Goal: Task Accomplishment & Management: Use online tool/utility

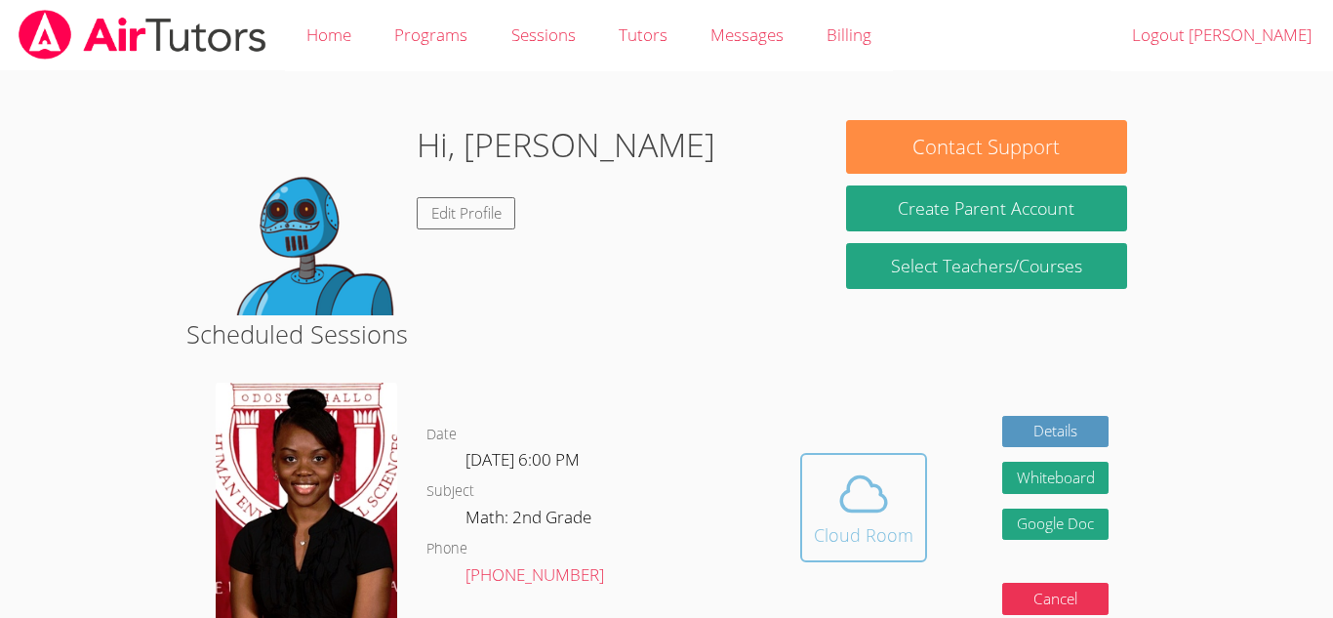
click at [881, 501] on icon at bounding box center [864, 494] width 55 height 55
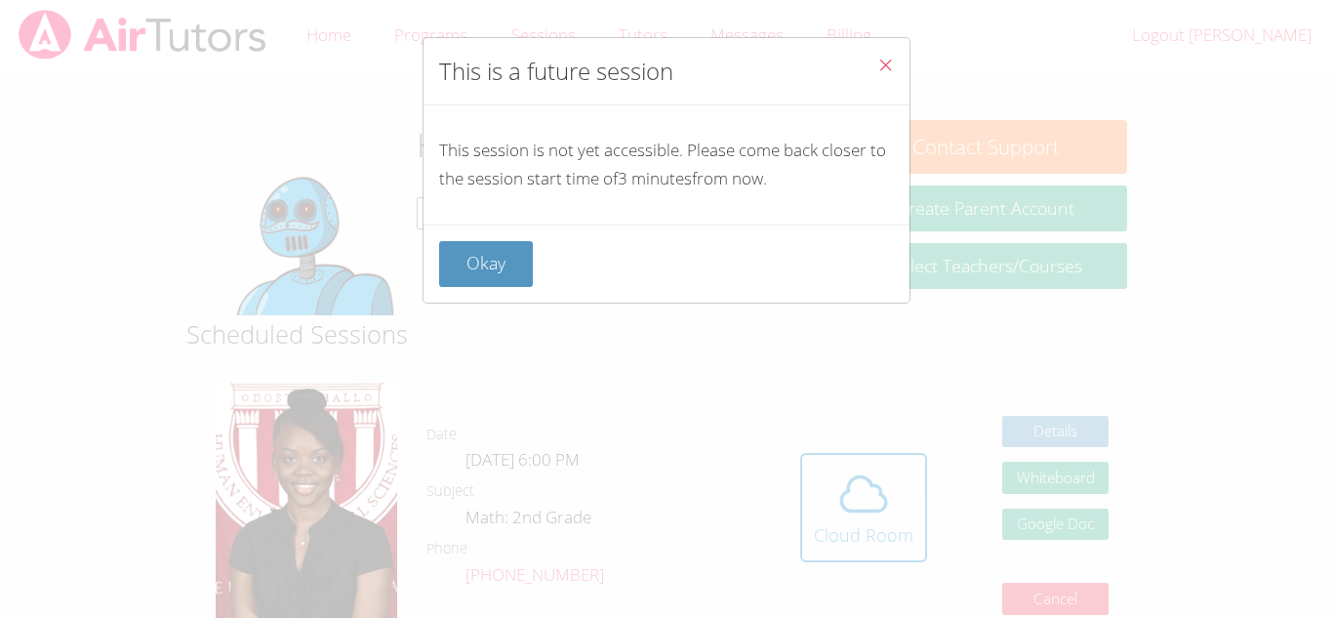
click at [483, 235] on div "Okay" at bounding box center [667, 264] width 486 height 78
click at [487, 254] on button "Okay" at bounding box center [486, 264] width 94 height 46
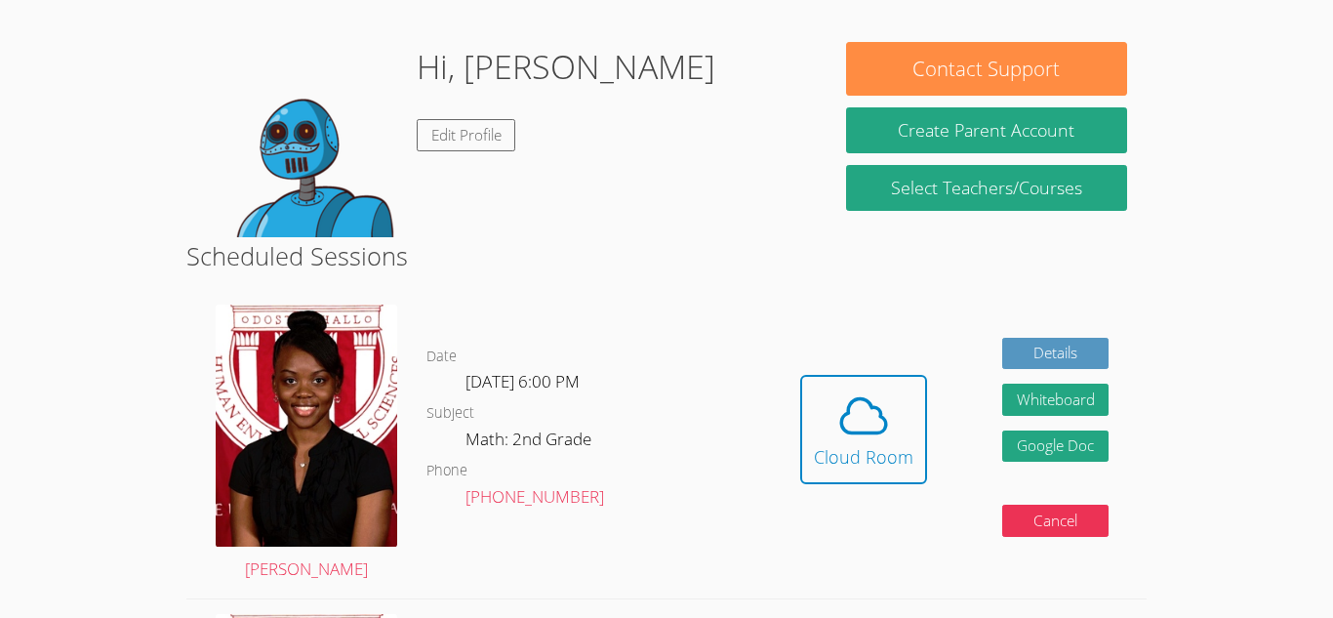
scroll to position [39, 0]
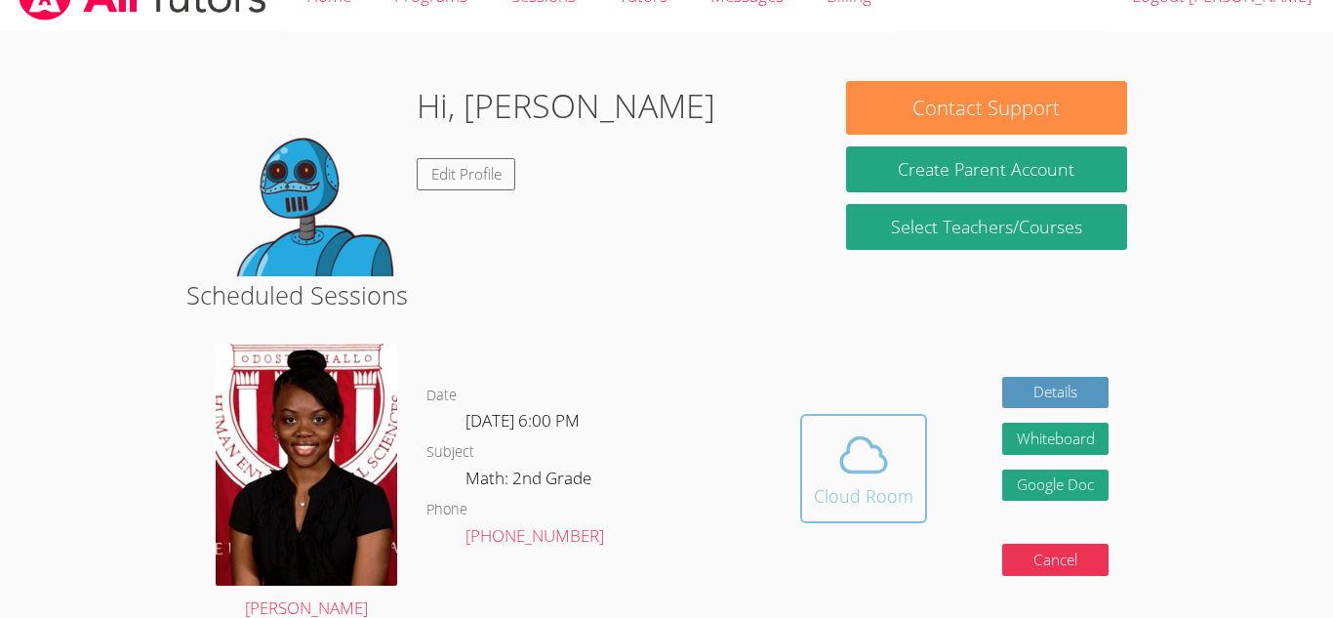
click at [878, 458] on icon at bounding box center [864, 455] width 55 height 55
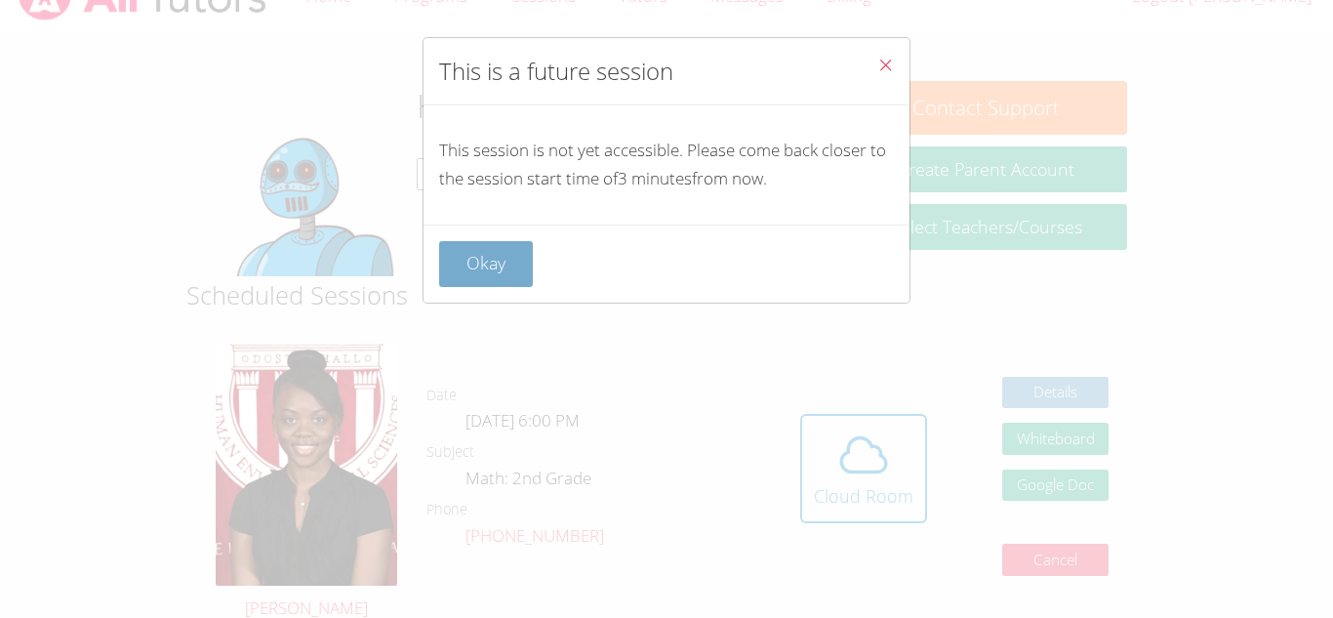
click at [481, 273] on button "Okay" at bounding box center [486, 264] width 94 height 46
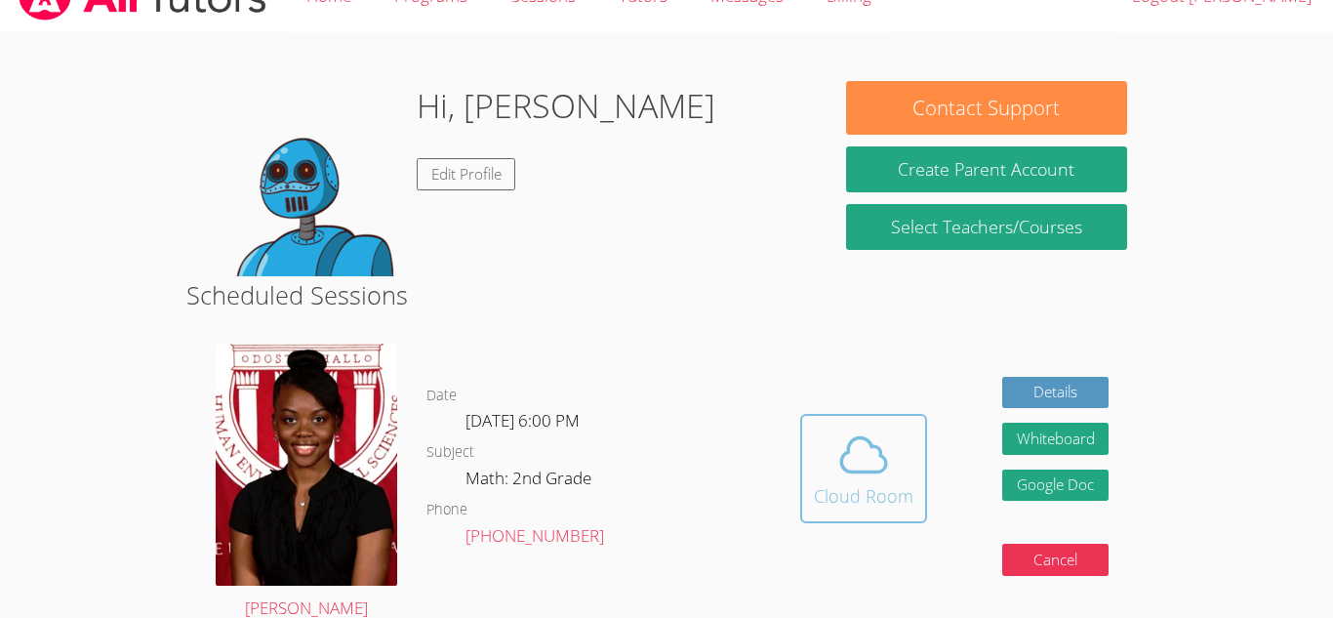
click at [886, 449] on icon at bounding box center [864, 455] width 55 height 55
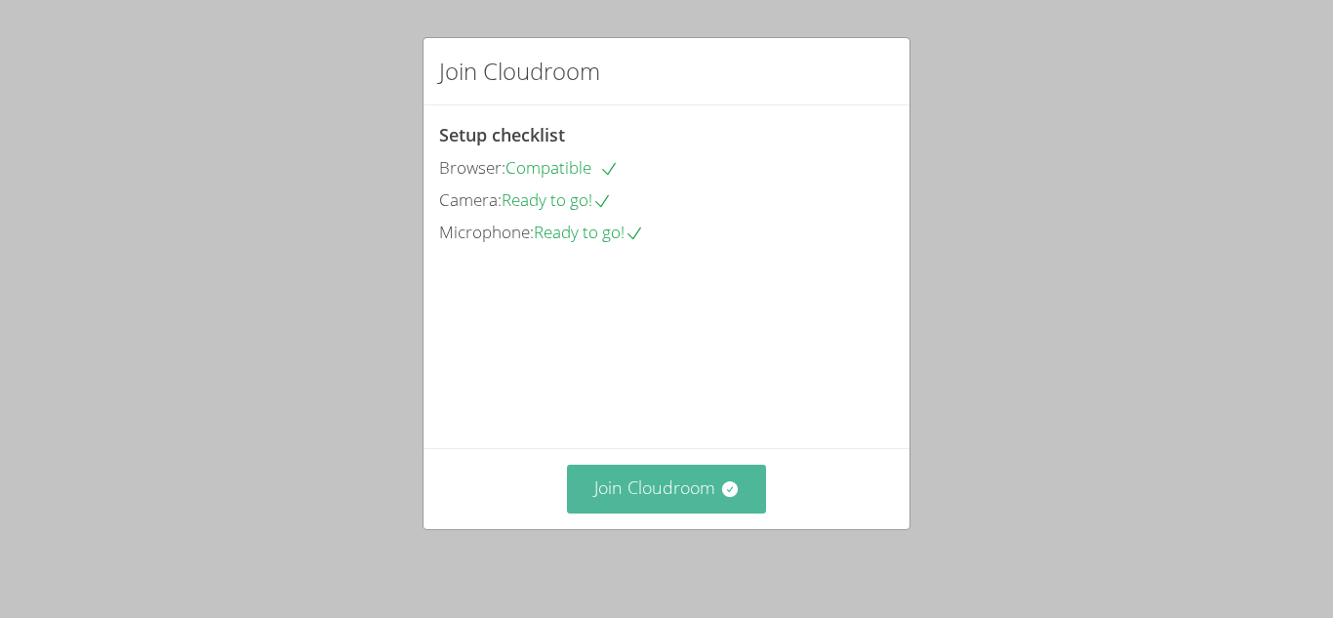
click at [734, 491] on icon at bounding box center [729, 489] width 16 height 16
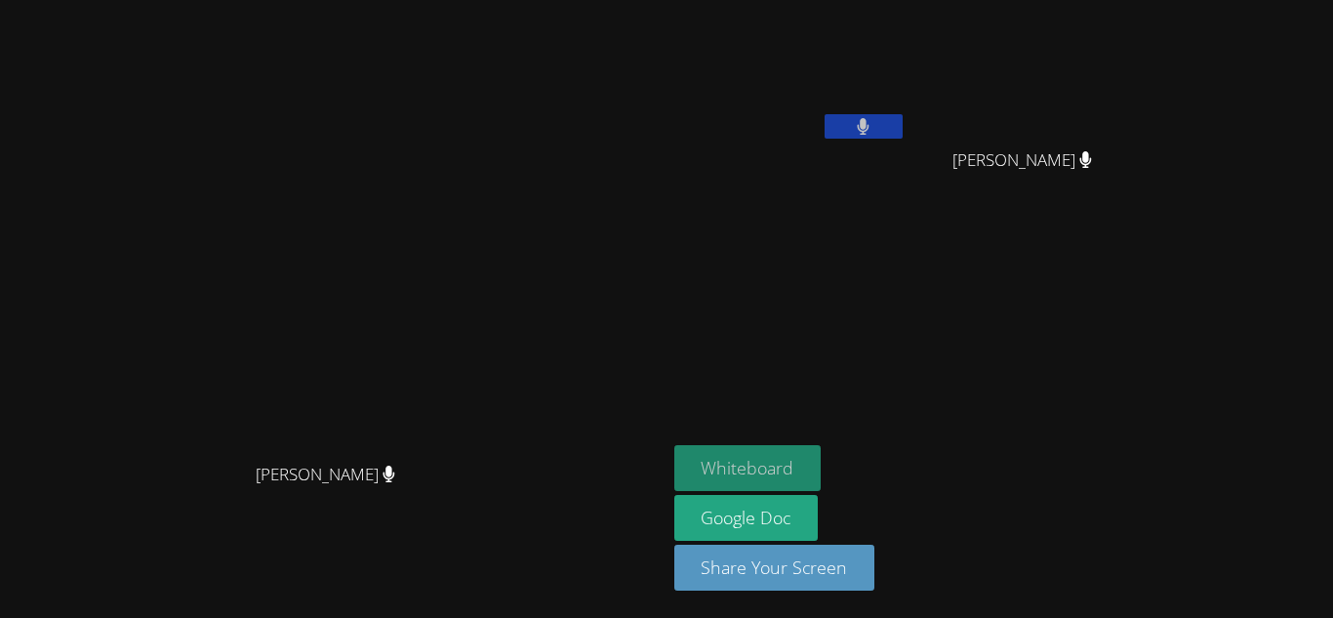
click at [822, 464] on button "Whiteboard" at bounding box center [748, 468] width 147 height 46
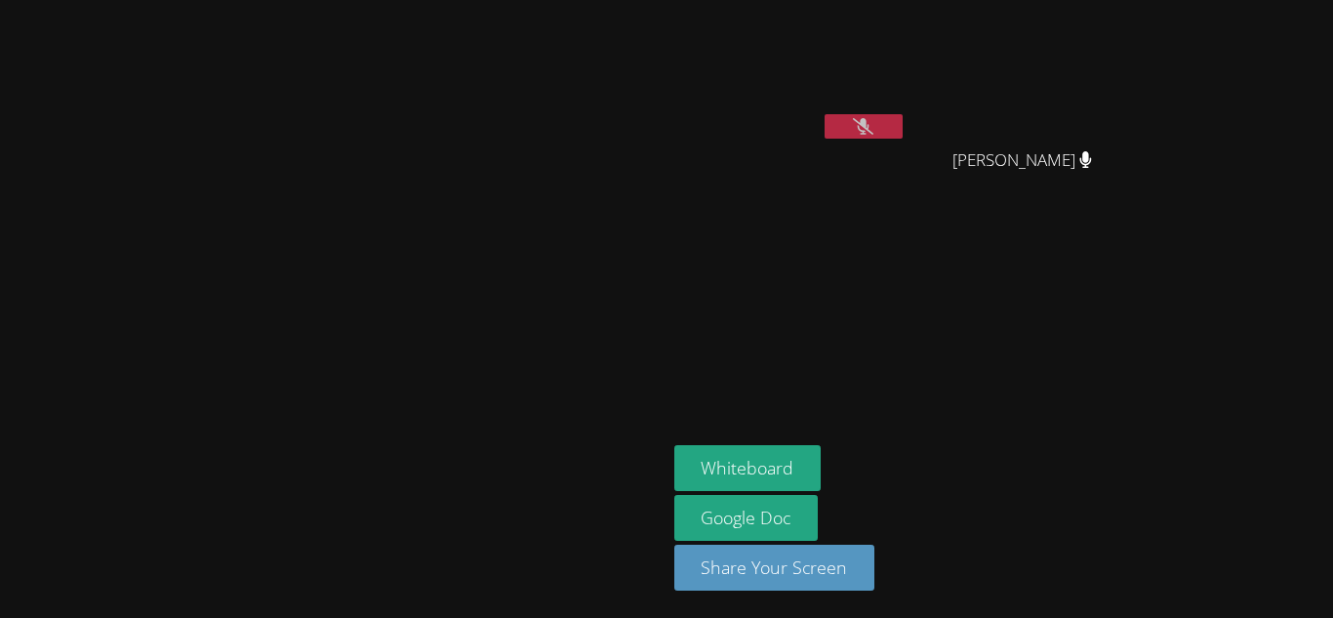
click at [874, 125] on icon at bounding box center [863, 126] width 20 height 17
click at [874, 134] on icon at bounding box center [863, 126] width 20 height 17
click at [903, 131] on button at bounding box center [864, 126] width 78 height 24
click at [874, 129] on icon at bounding box center [863, 126] width 20 height 17
click at [874, 123] on icon at bounding box center [863, 126] width 20 height 17
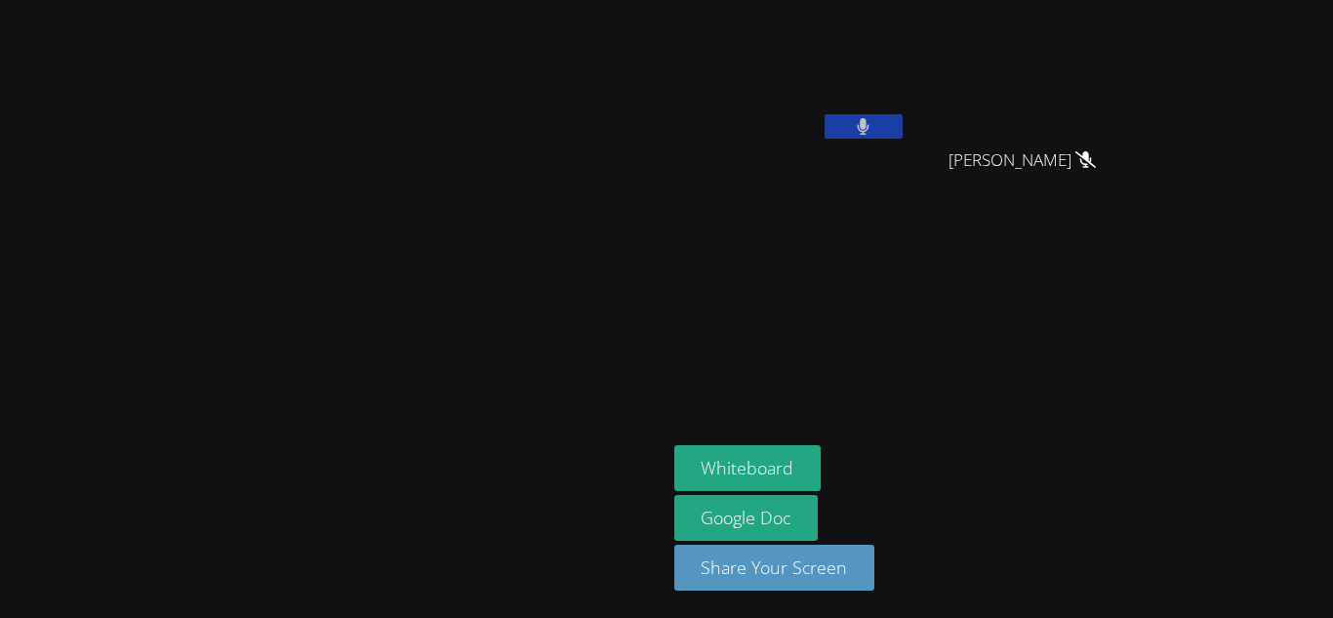
click at [870, 122] on icon at bounding box center [863, 126] width 13 height 17
click at [903, 128] on button at bounding box center [864, 126] width 78 height 24
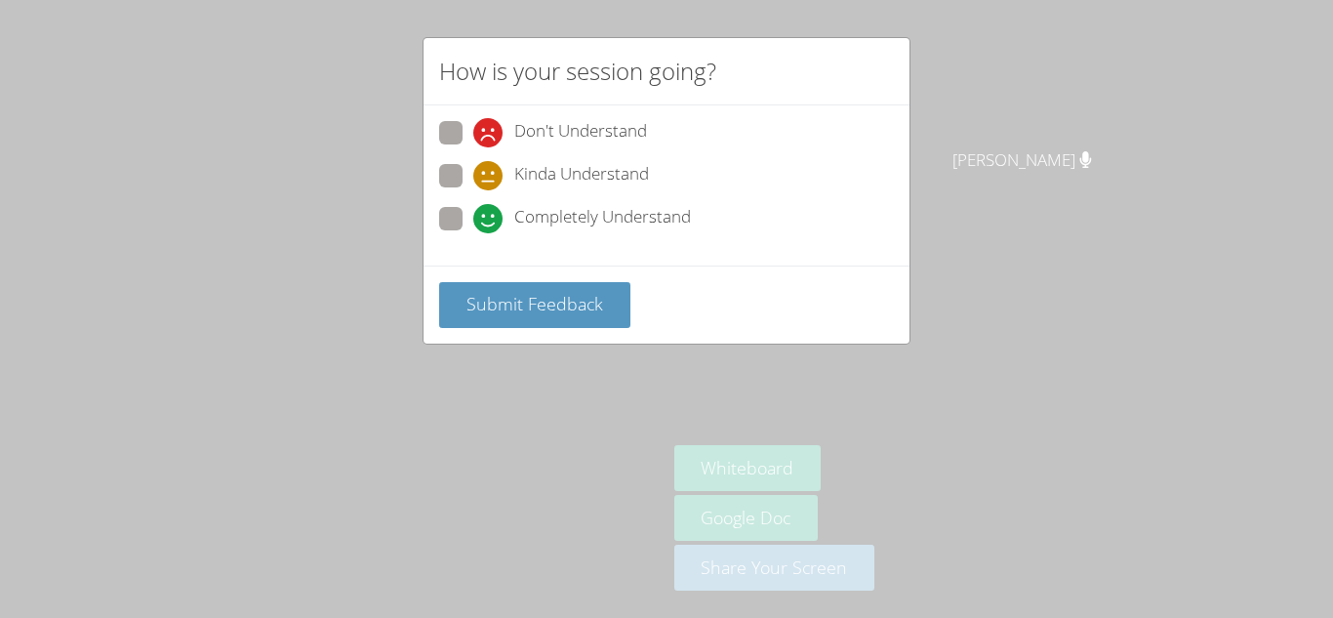
click at [473, 233] on span at bounding box center [473, 233] width 0 height 0
click at [473, 217] on input "Completely Understand" at bounding box center [481, 215] width 17 height 17
radio input "true"
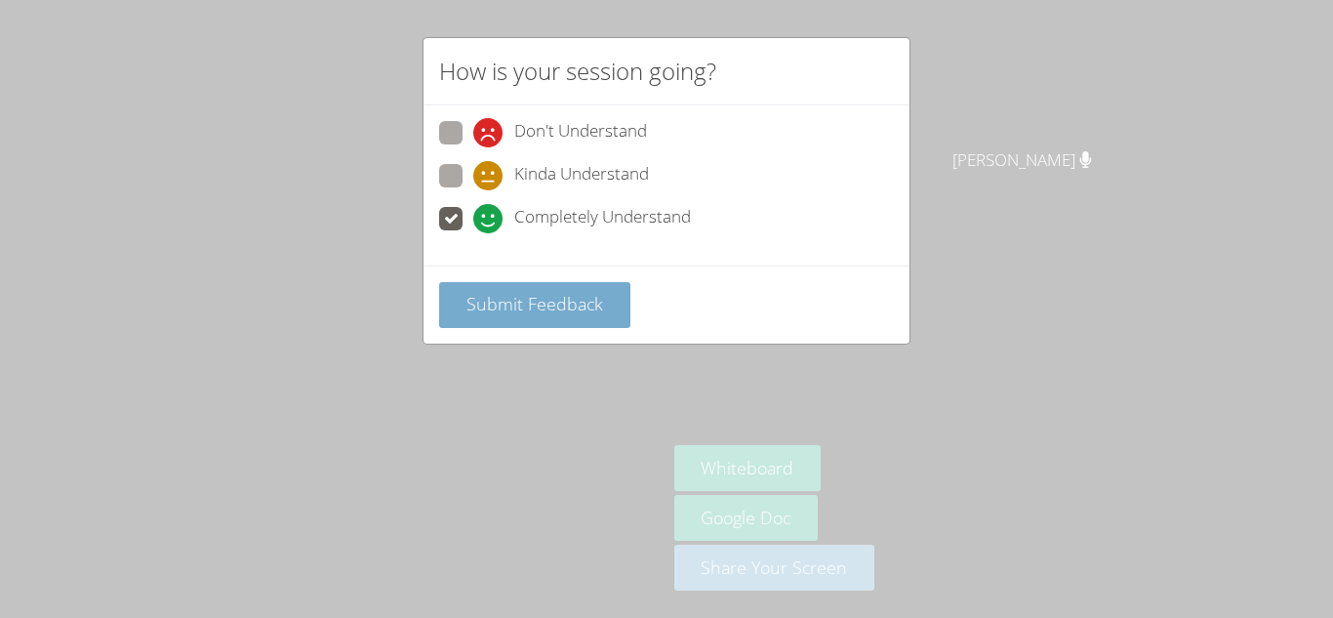
click at [529, 311] on span "Submit Feedback" at bounding box center [535, 303] width 137 height 23
